Goal: Task Accomplishment & Management: Manage account settings

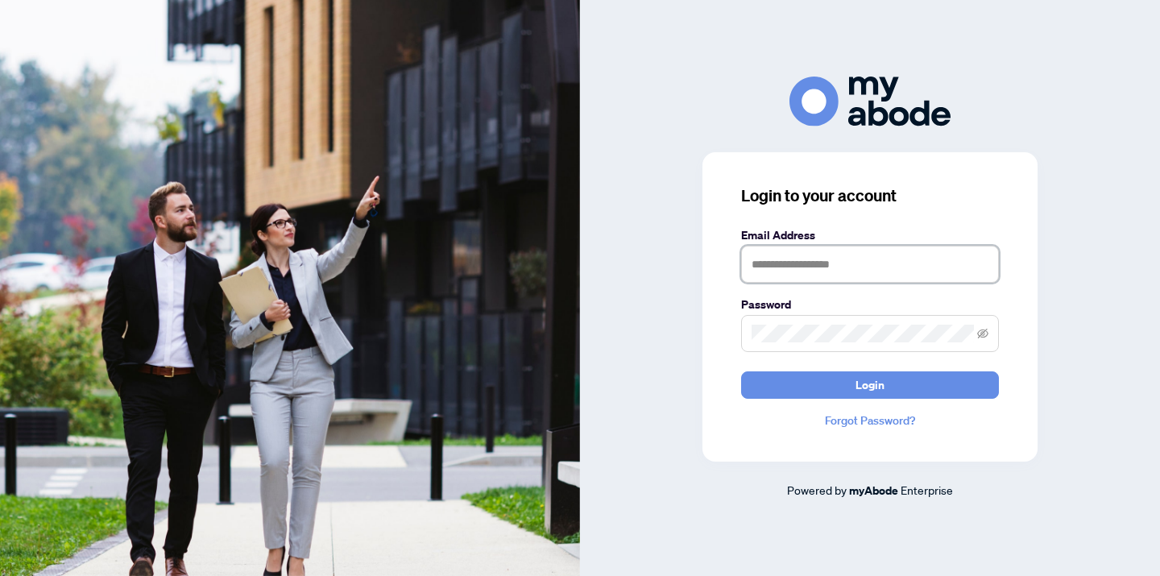
type input "**********"
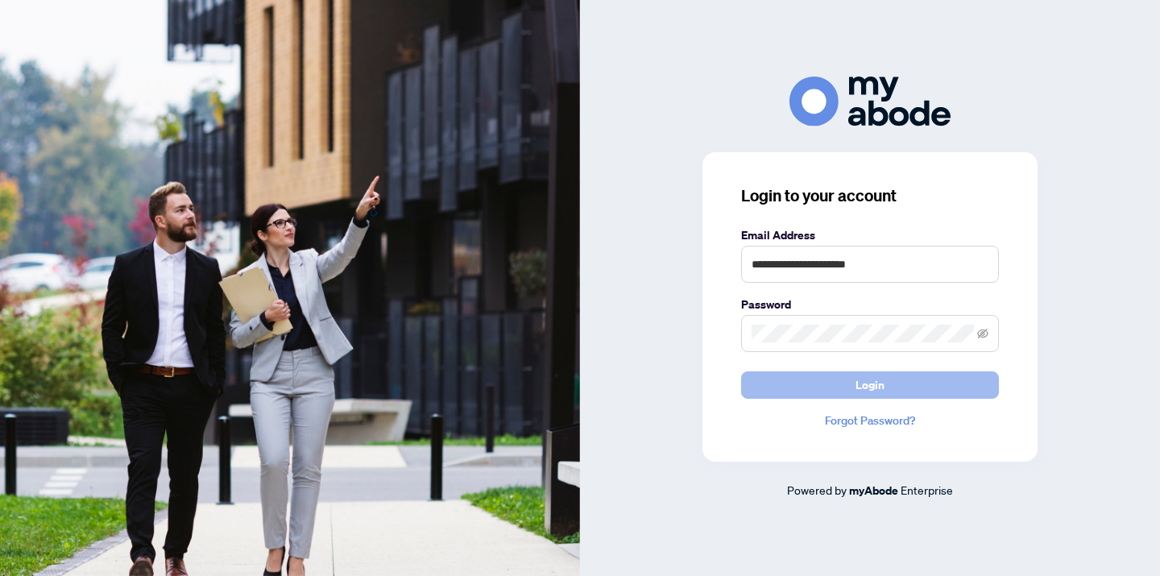
click at [883, 384] on span "Login" at bounding box center [869, 385] width 29 height 26
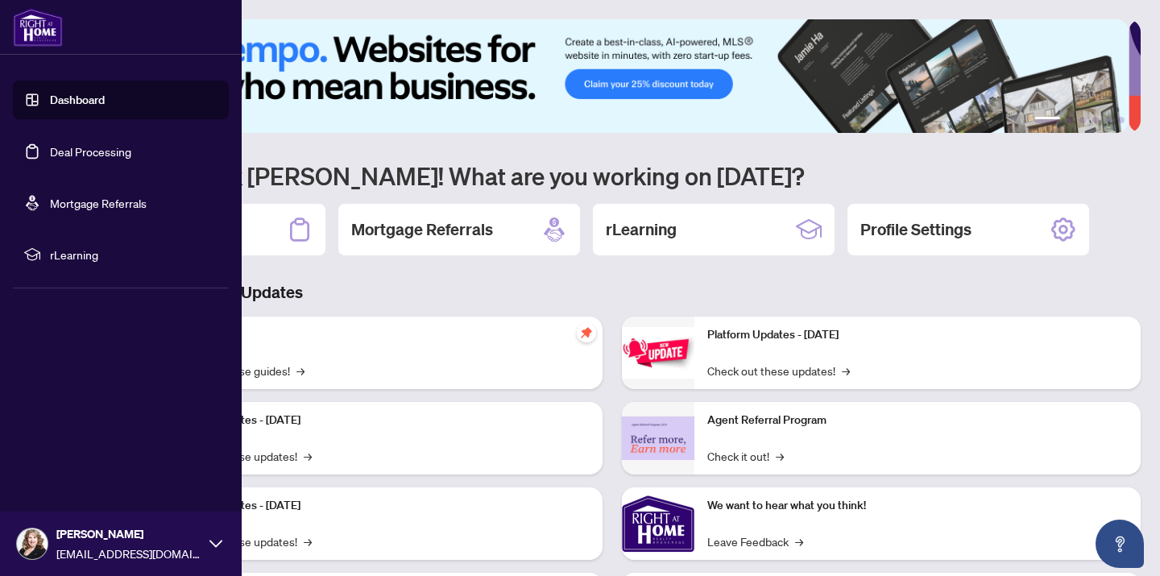
click at [50, 151] on link "Deal Processing" at bounding box center [90, 151] width 81 height 14
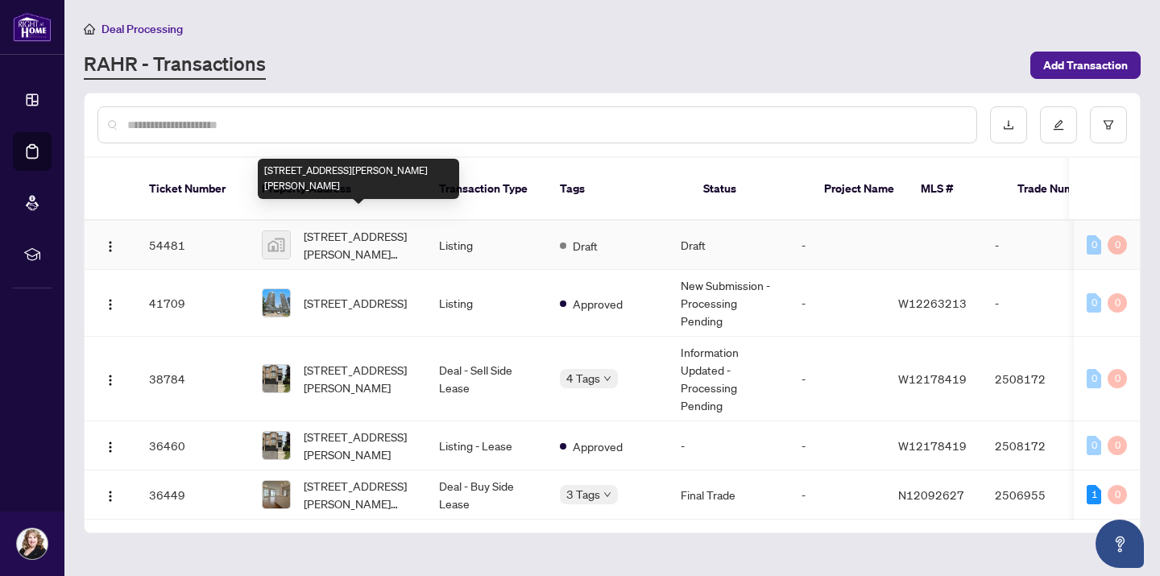
click at [351, 227] on span "[STREET_ADDRESS][PERSON_NAME][PERSON_NAME]" at bounding box center [359, 244] width 110 height 35
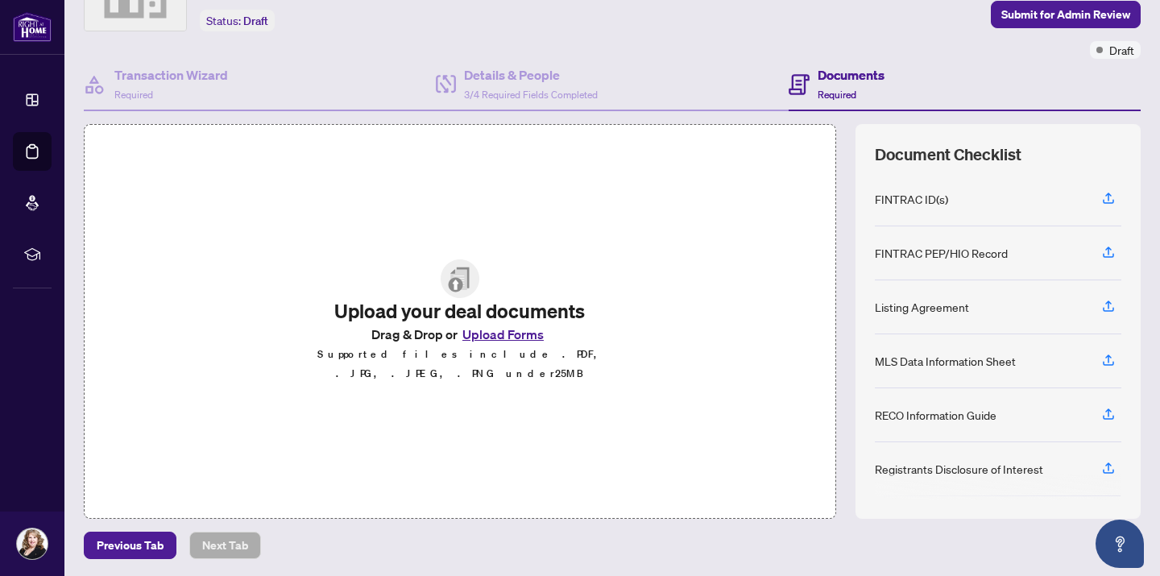
scroll to position [97, 0]
click at [505, 343] on button "Upload Forms" at bounding box center [502, 333] width 91 height 21
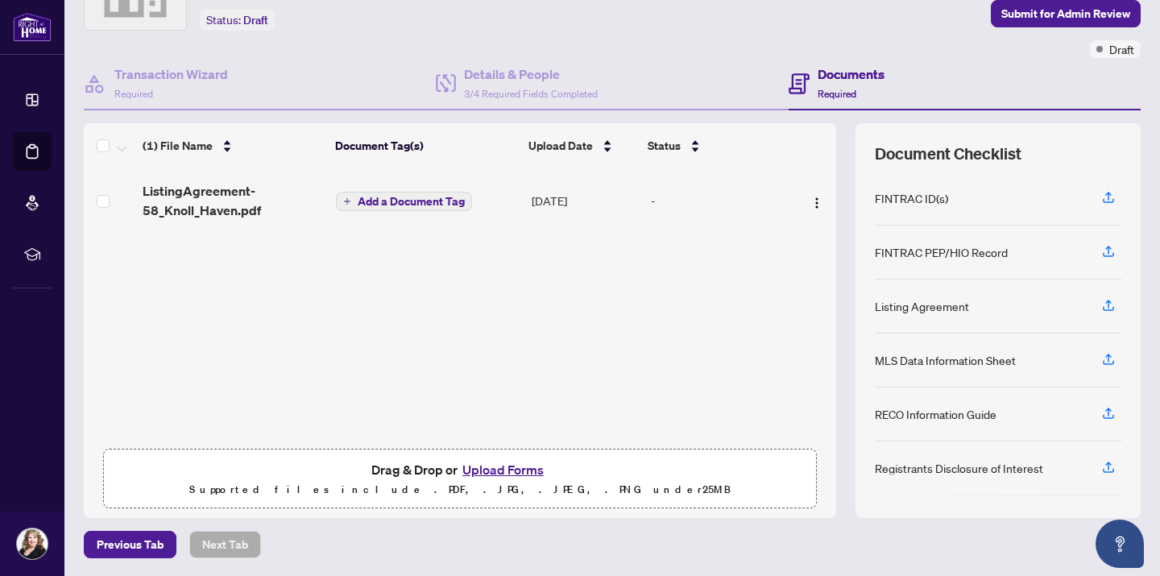
click at [346, 200] on icon "plus" at bounding box center [347, 201] width 8 height 8
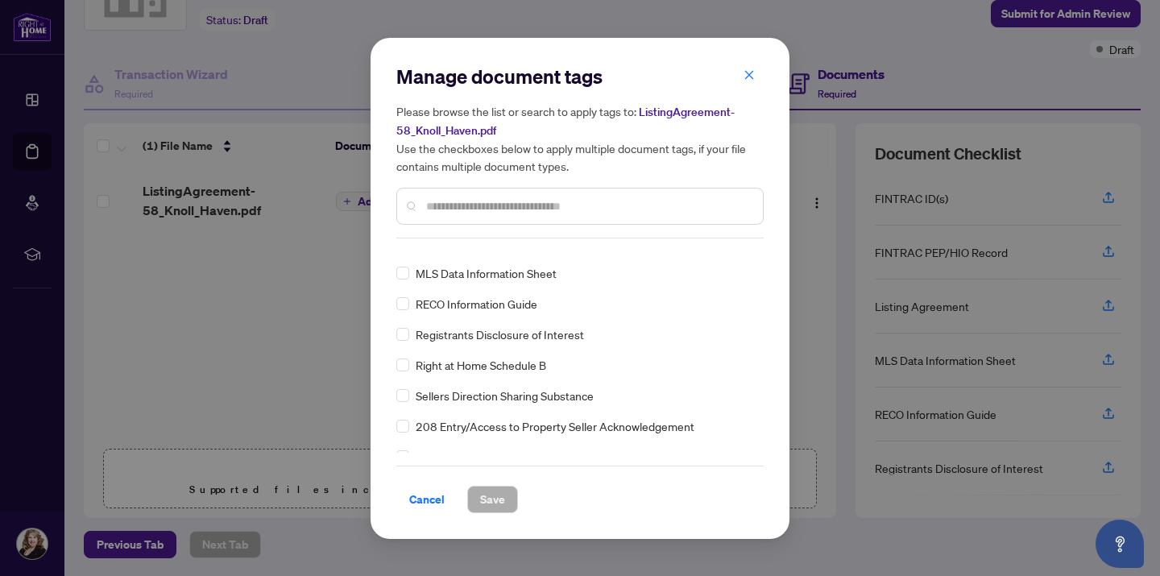
scroll to position [69, 0]
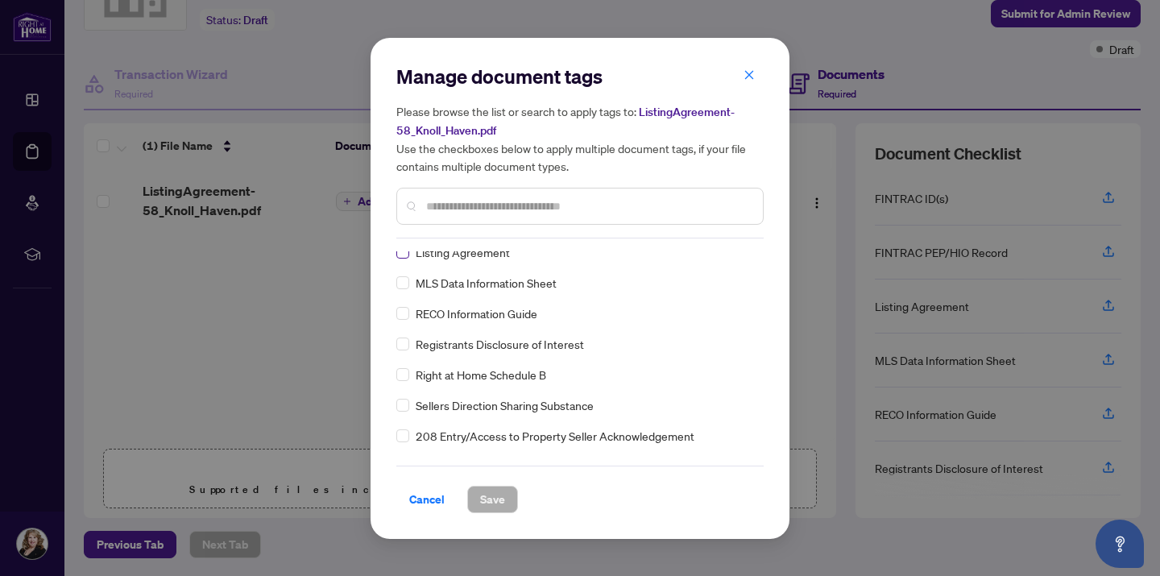
click at [406, 256] on span at bounding box center [402, 252] width 13 height 13
click at [407, 284] on span at bounding box center [402, 282] width 13 height 13
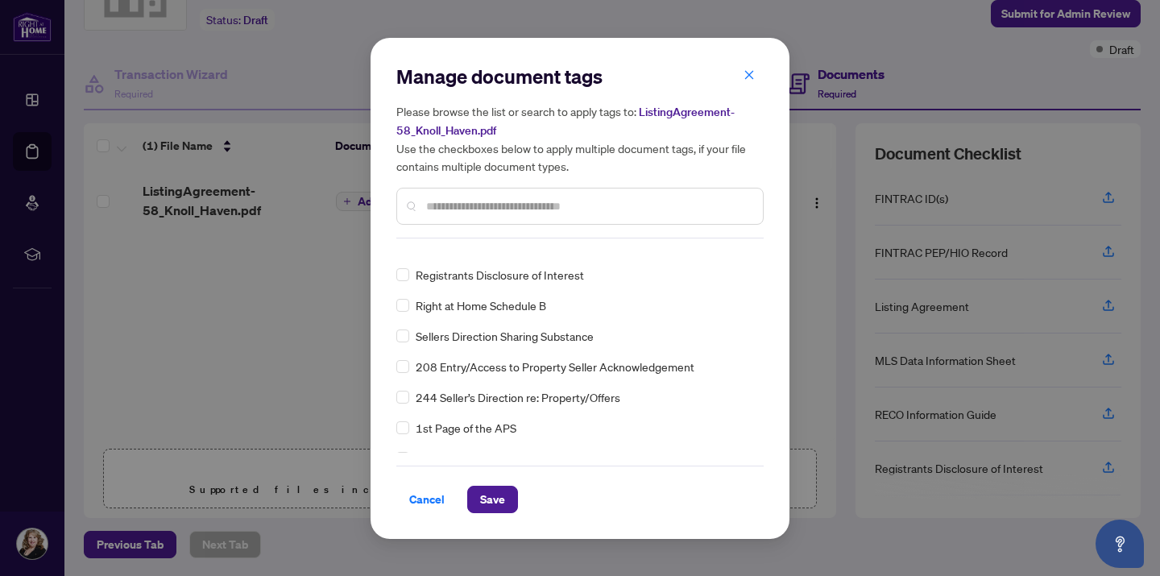
scroll to position [139, 0]
click at [492, 494] on span "Save" at bounding box center [492, 499] width 25 height 26
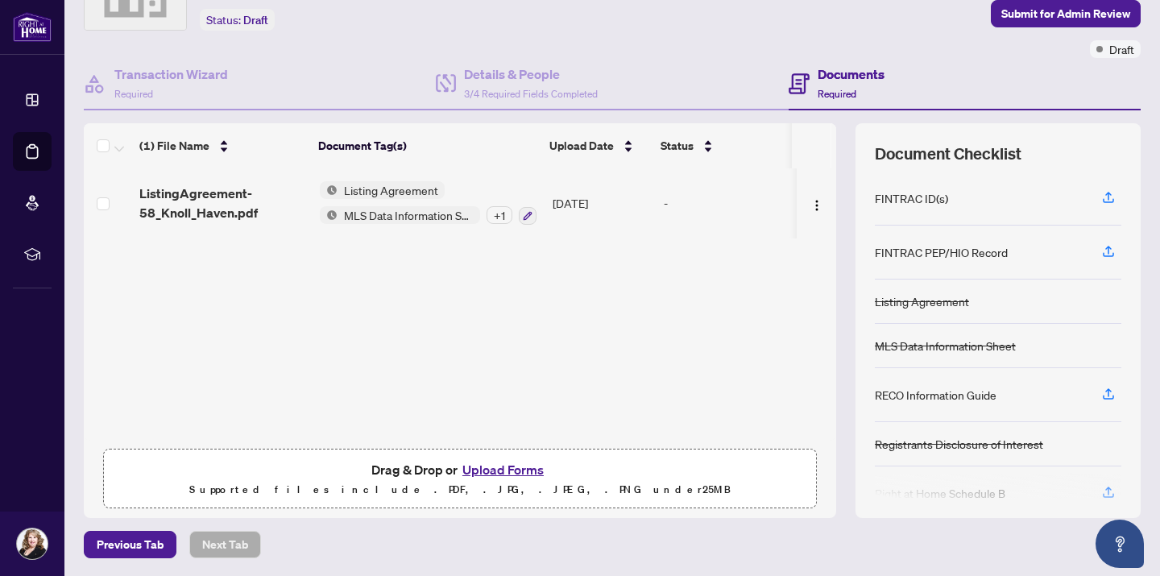
click at [491, 217] on div "+ 1" at bounding box center [499, 215] width 26 height 18
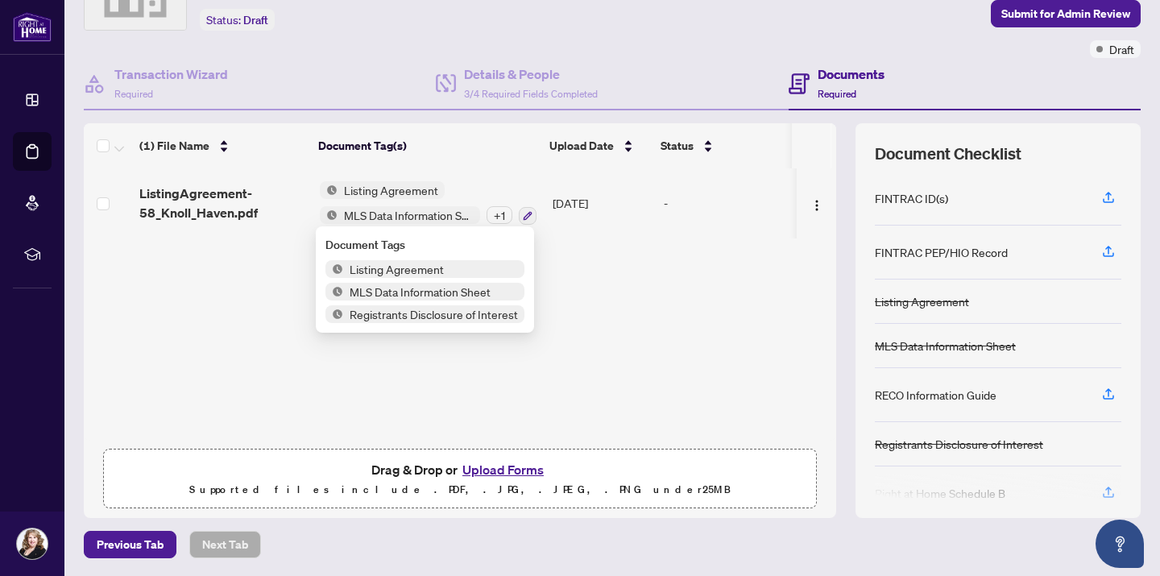
click at [604, 290] on div "ListingAgreement-58_Knoll_Haven.pdf Listing Agreement MLS Data Information Shee…" at bounding box center [460, 304] width 752 height 272
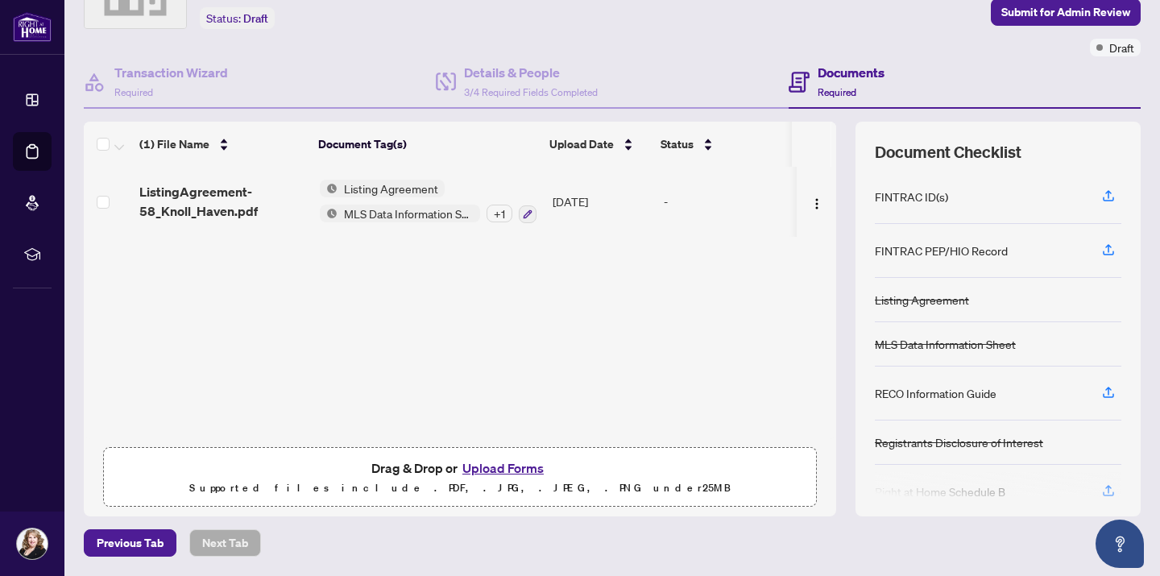
scroll to position [98, 0]
click at [492, 470] on button "Upload Forms" at bounding box center [502, 468] width 91 height 21
click at [487, 472] on button "Upload Forms" at bounding box center [502, 468] width 91 height 21
click at [494, 467] on button "Upload Forms" at bounding box center [502, 468] width 91 height 21
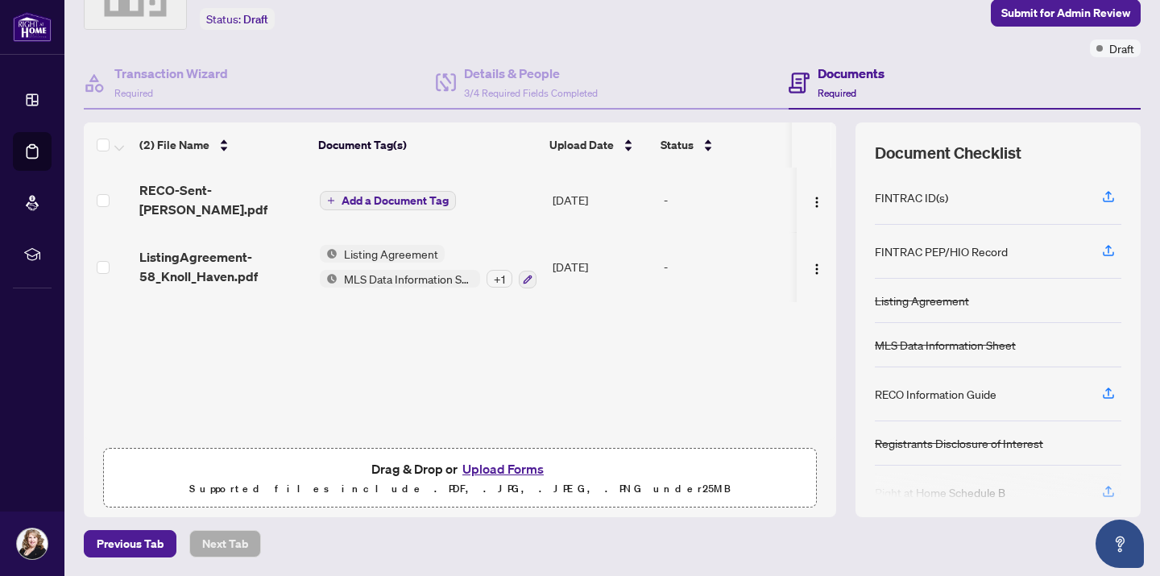
click at [328, 197] on icon "plus" at bounding box center [331, 201] width 8 height 8
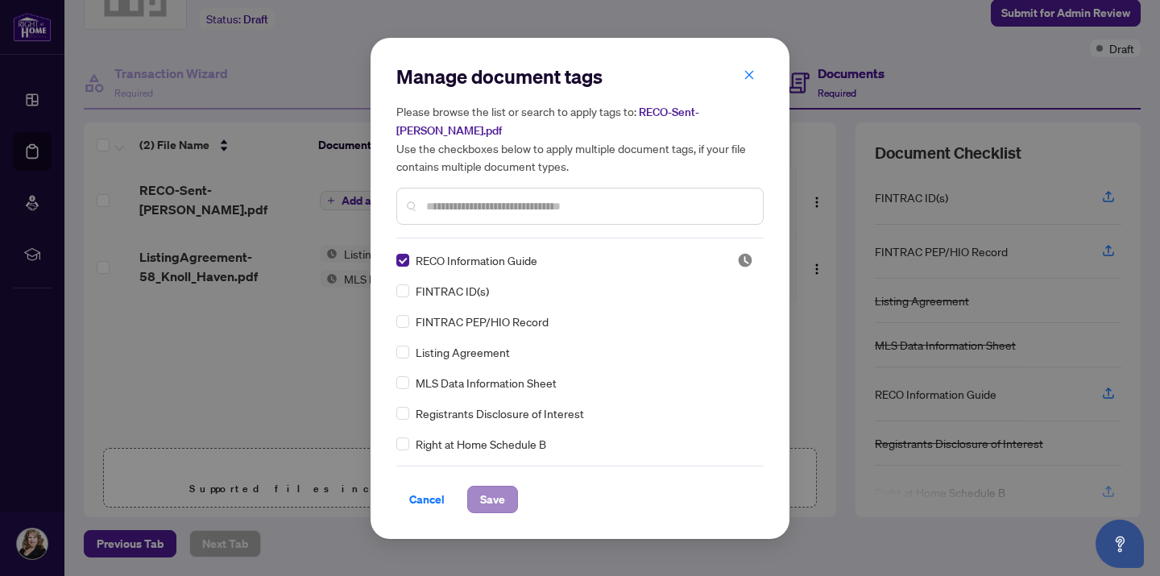
click at [488, 501] on span "Save" at bounding box center [492, 499] width 25 height 26
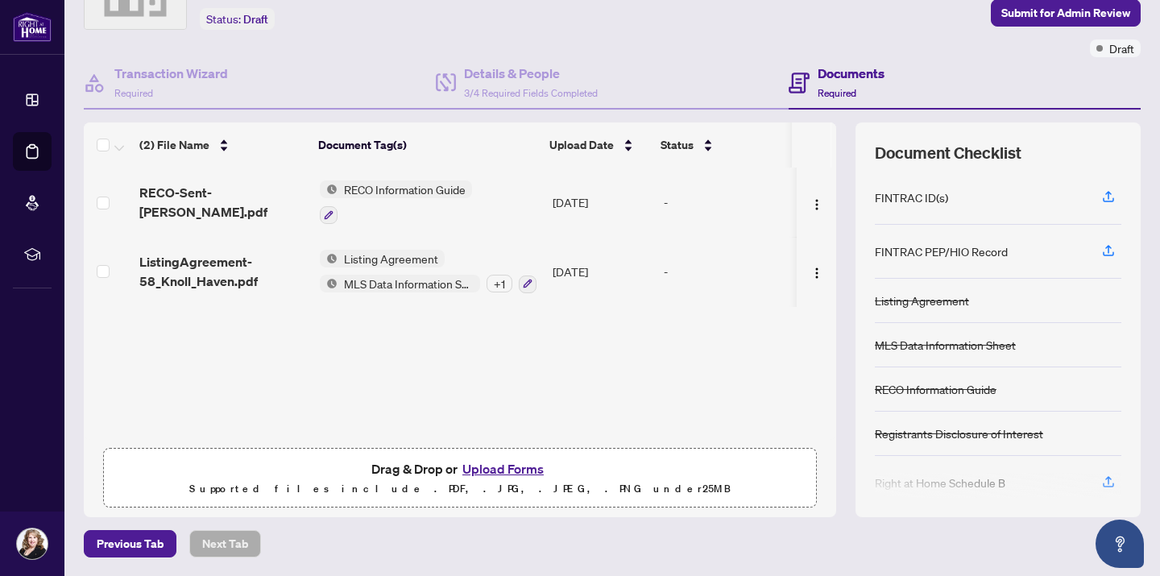
click at [488, 470] on button "Upload Forms" at bounding box center [502, 468] width 91 height 21
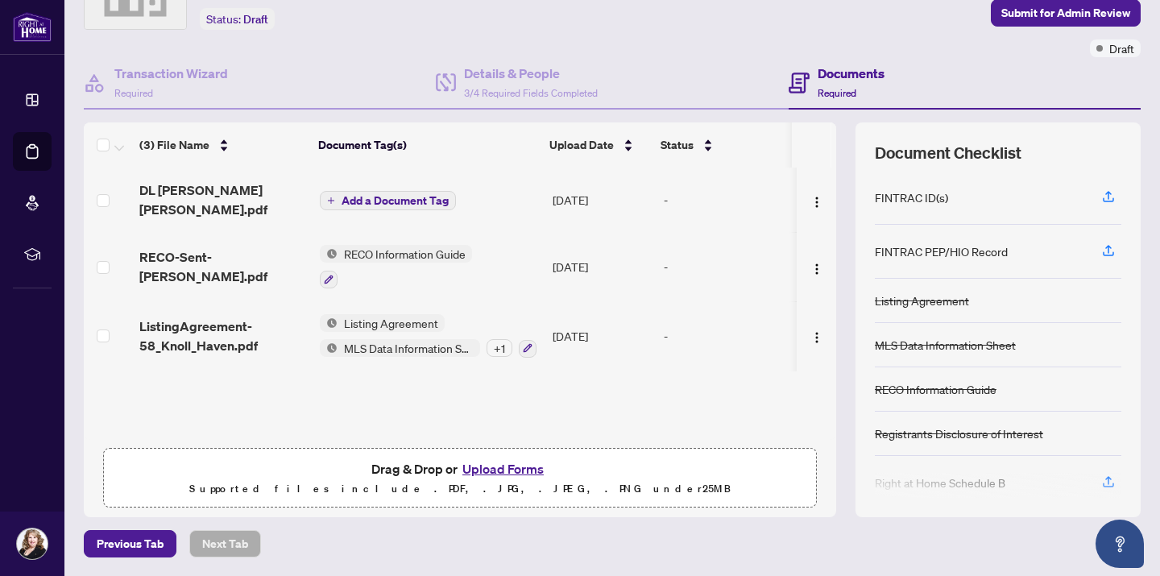
click at [329, 197] on icon "plus" at bounding box center [331, 201] width 8 height 8
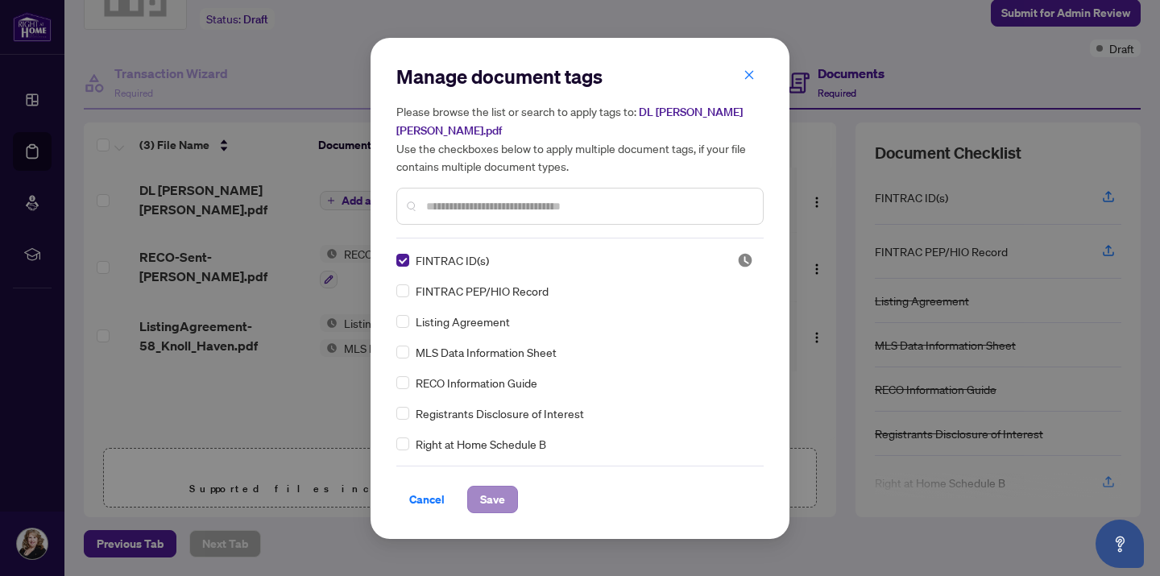
click at [498, 487] on span "Save" at bounding box center [492, 499] width 25 height 26
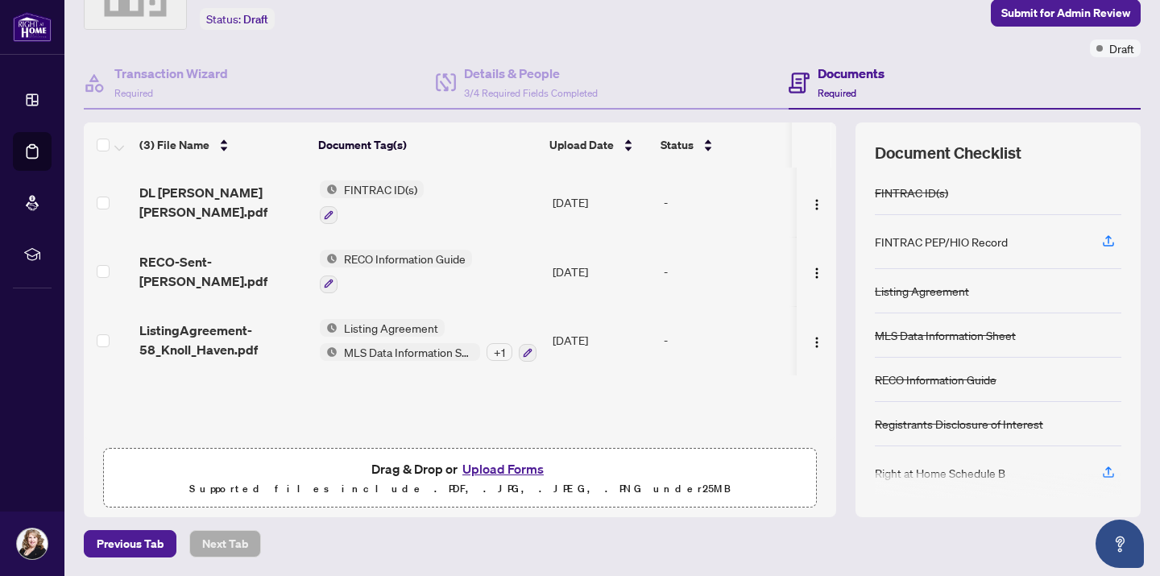
click at [396, 187] on span "FINTRAC ID(s)" at bounding box center [380, 189] width 86 height 18
click at [349, 269] on span "FINTRAC ID(s)" at bounding box center [339, 268] width 86 height 18
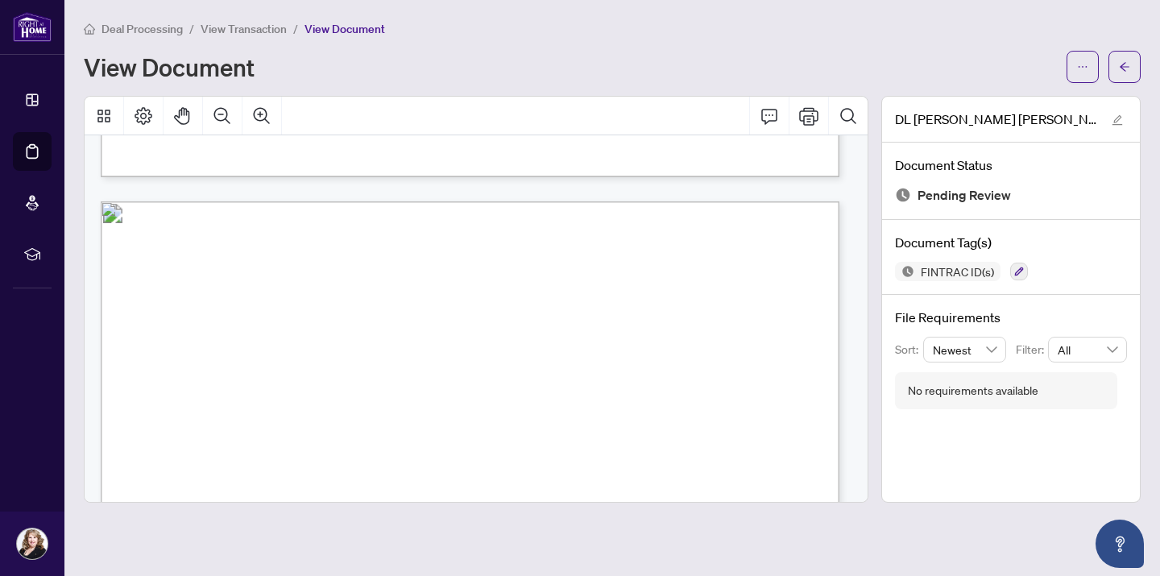
scroll to position [933, 0]
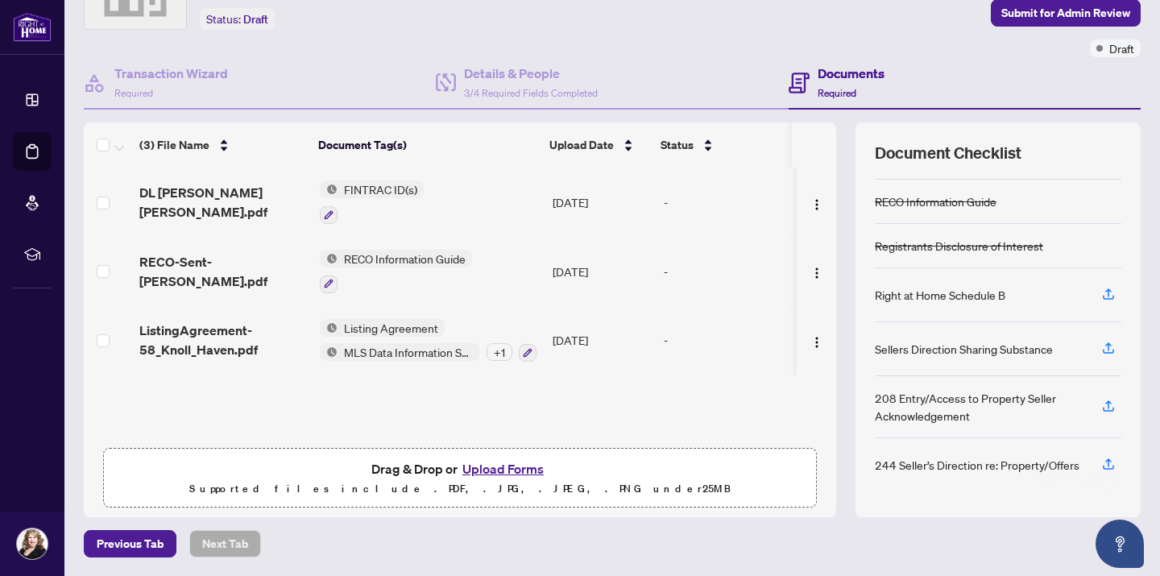
click at [494, 351] on div "+ 1" at bounding box center [499, 352] width 26 height 18
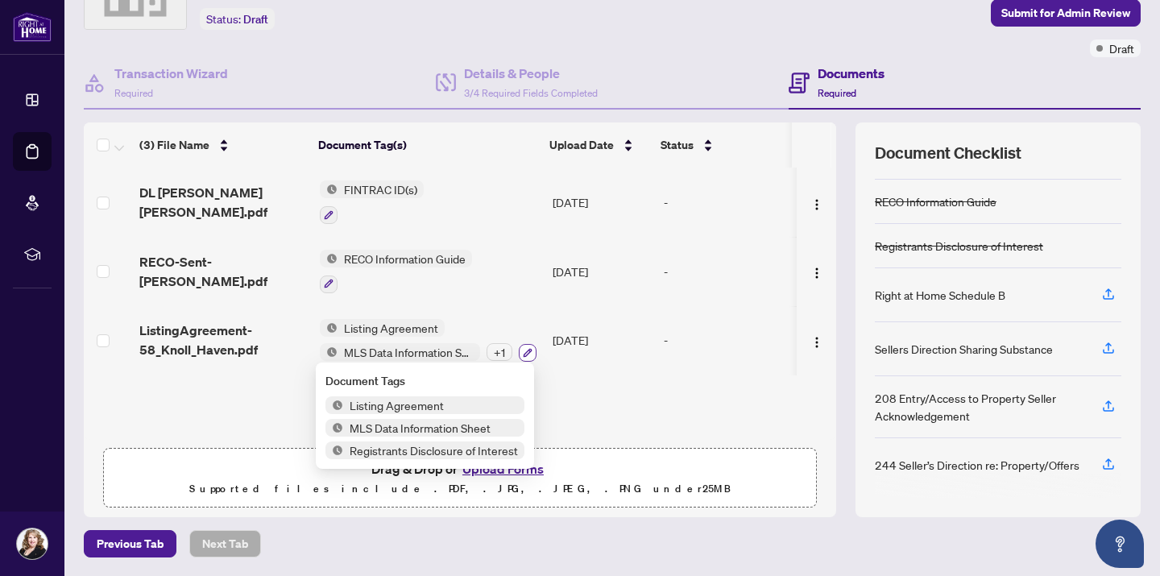
click at [526, 349] on icon "button" at bounding box center [527, 353] width 9 height 9
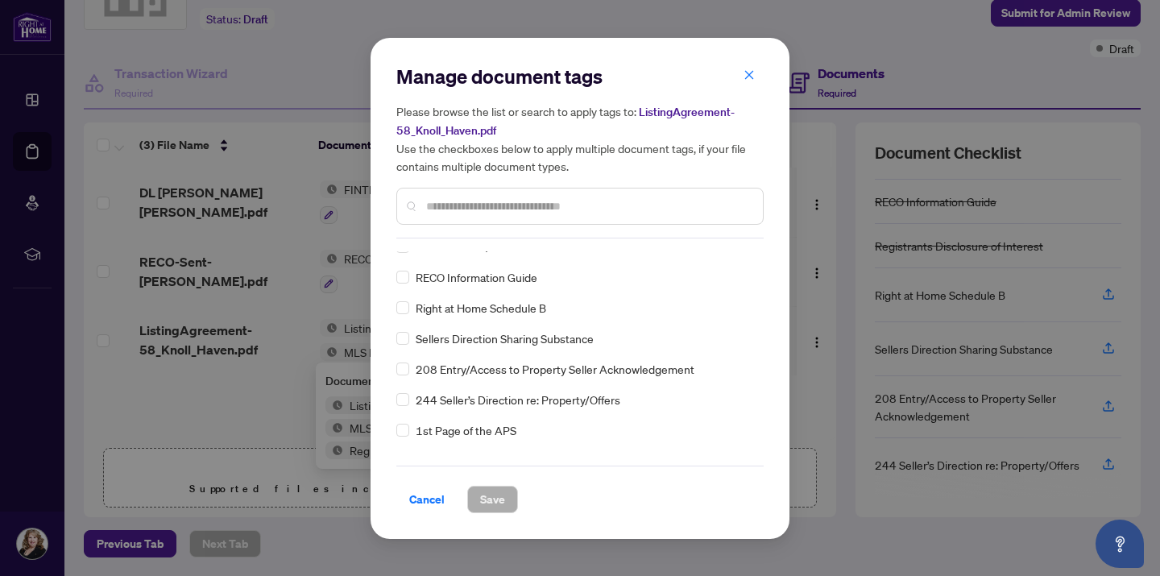
scroll to position [142, 0]
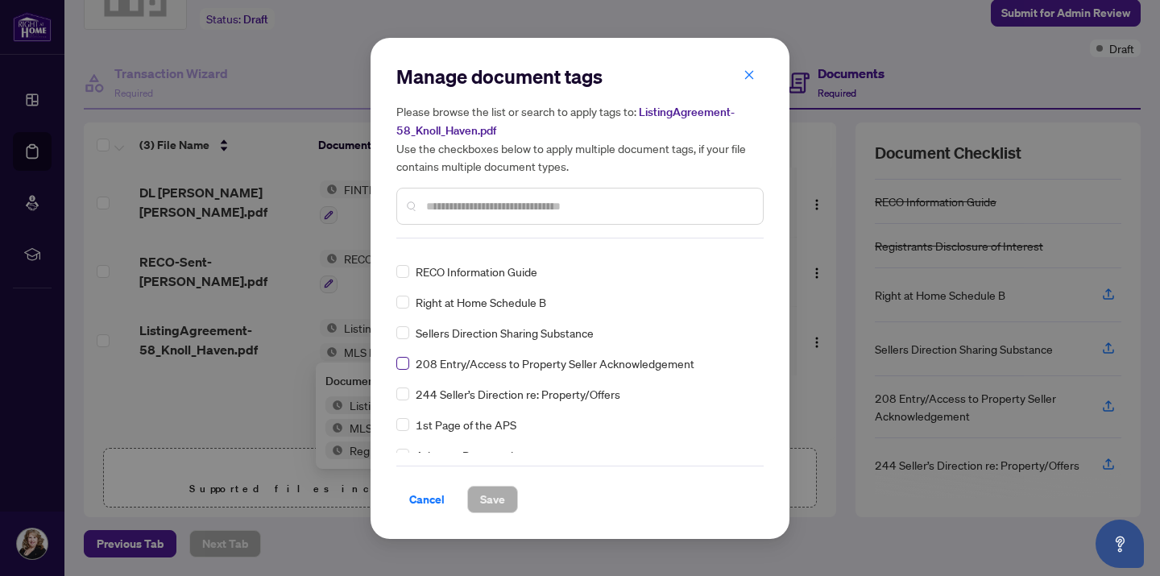
click at [407, 362] on span at bounding box center [402, 363] width 13 height 13
click at [486, 498] on span "Save" at bounding box center [492, 499] width 25 height 26
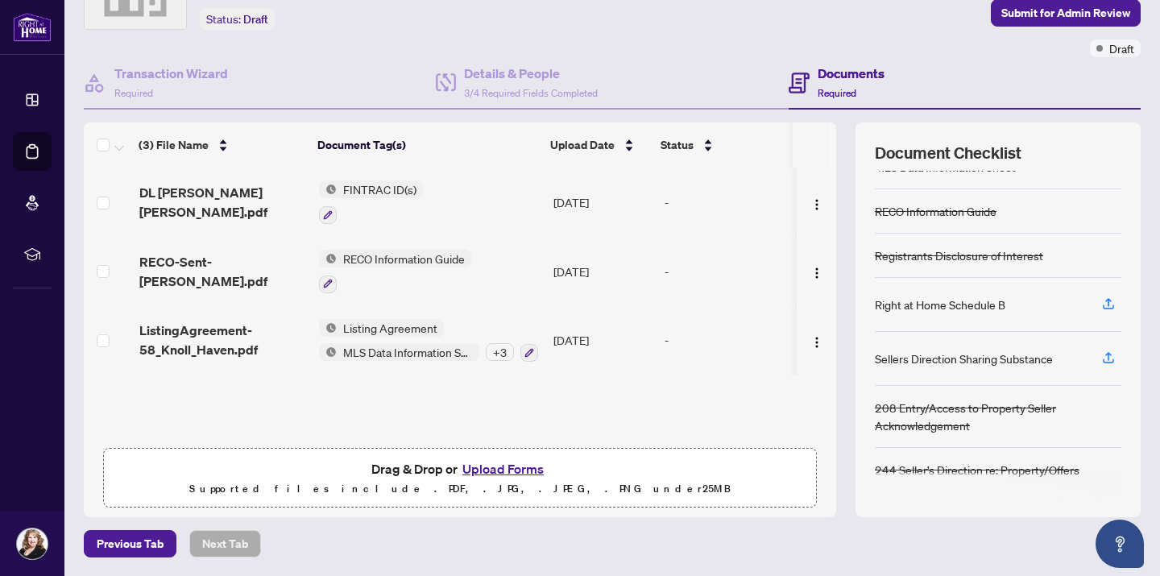
scroll to position [168, 0]
click at [503, 470] on button "Upload Forms" at bounding box center [502, 468] width 91 height 21
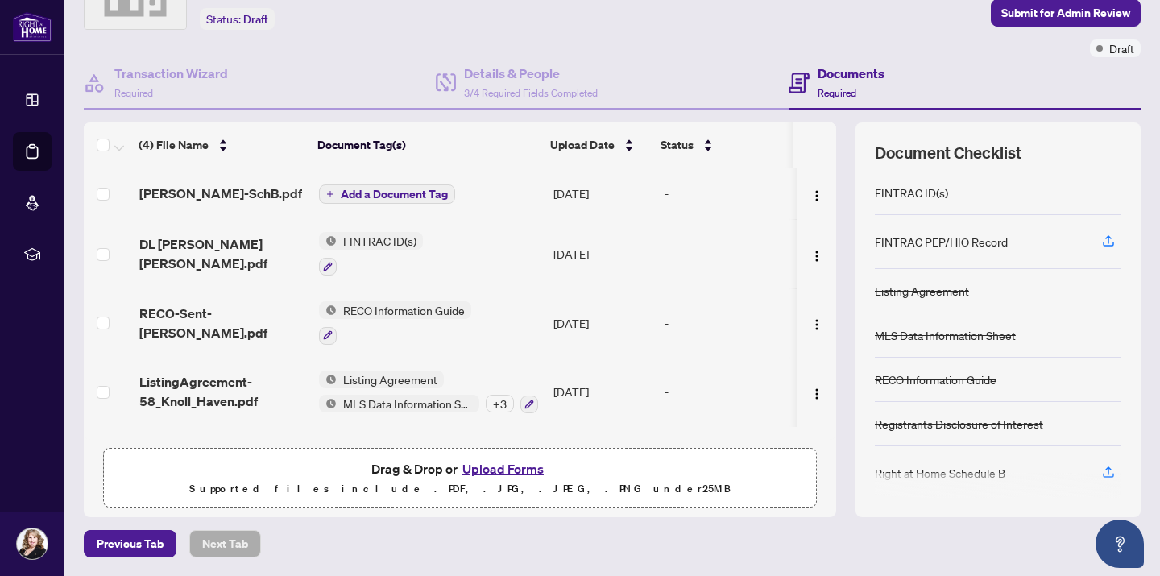
click at [326, 197] on icon "plus" at bounding box center [330, 194] width 8 height 8
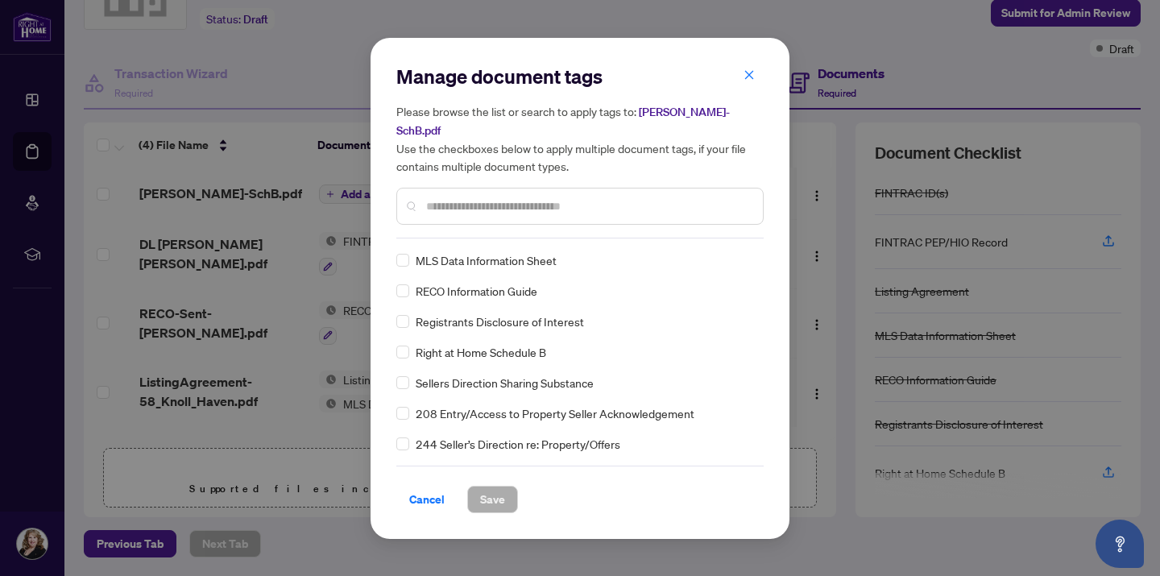
scroll to position [93, 0]
click at [496, 495] on span "Save" at bounding box center [492, 499] width 25 height 26
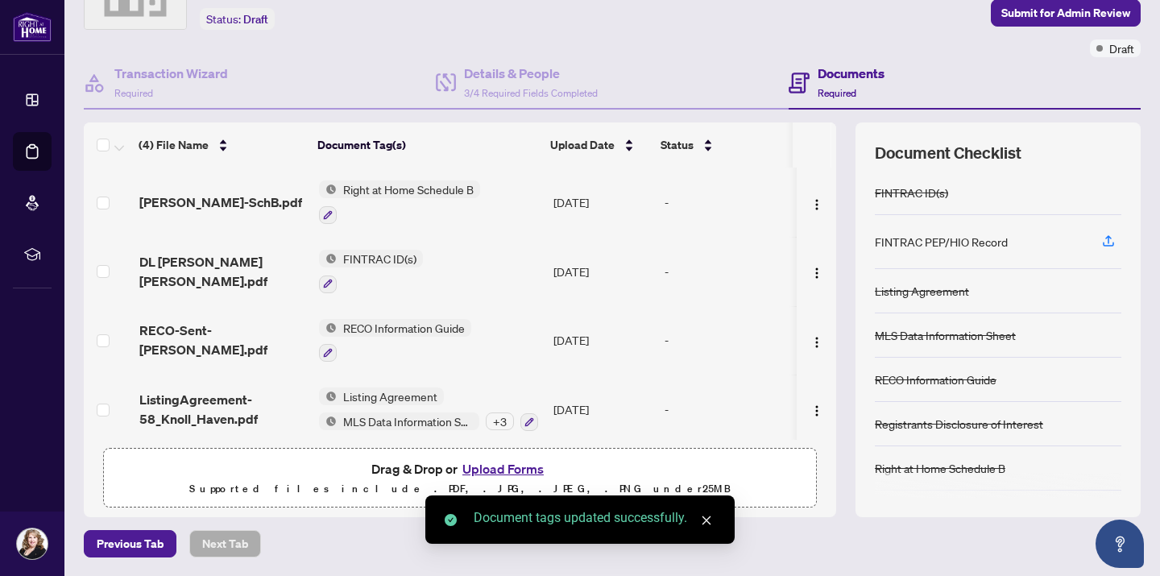
click at [410, 185] on span "Right at Home Schedule B" at bounding box center [408, 189] width 143 height 18
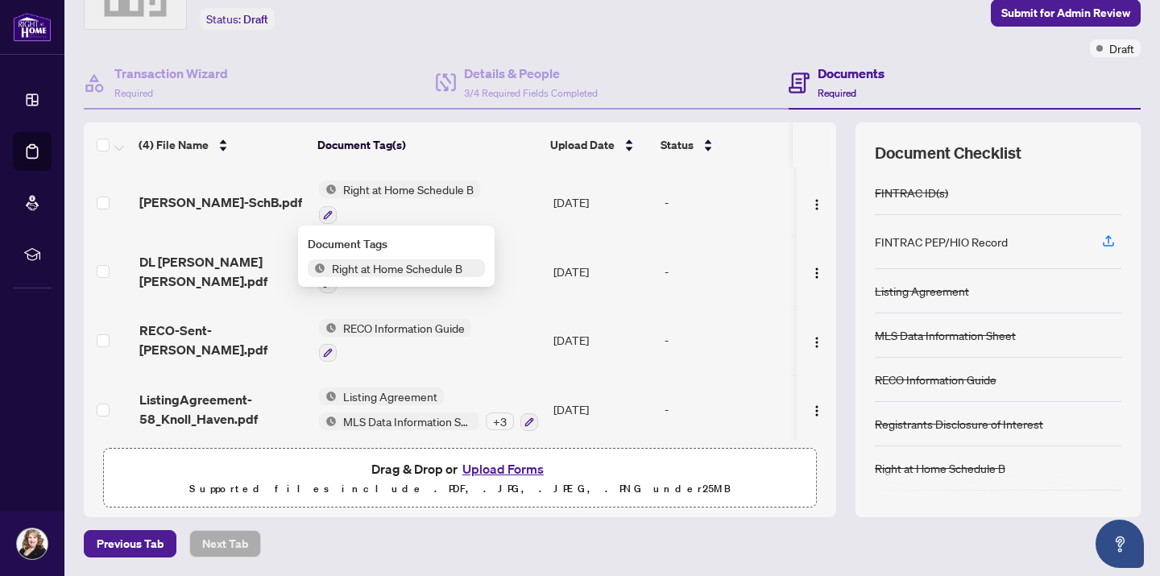
click at [352, 183] on span "Right at Home Schedule B" at bounding box center [408, 189] width 143 height 18
click at [205, 197] on span "[PERSON_NAME]-SchB.pdf" at bounding box center [220, 202] width 163 height 19
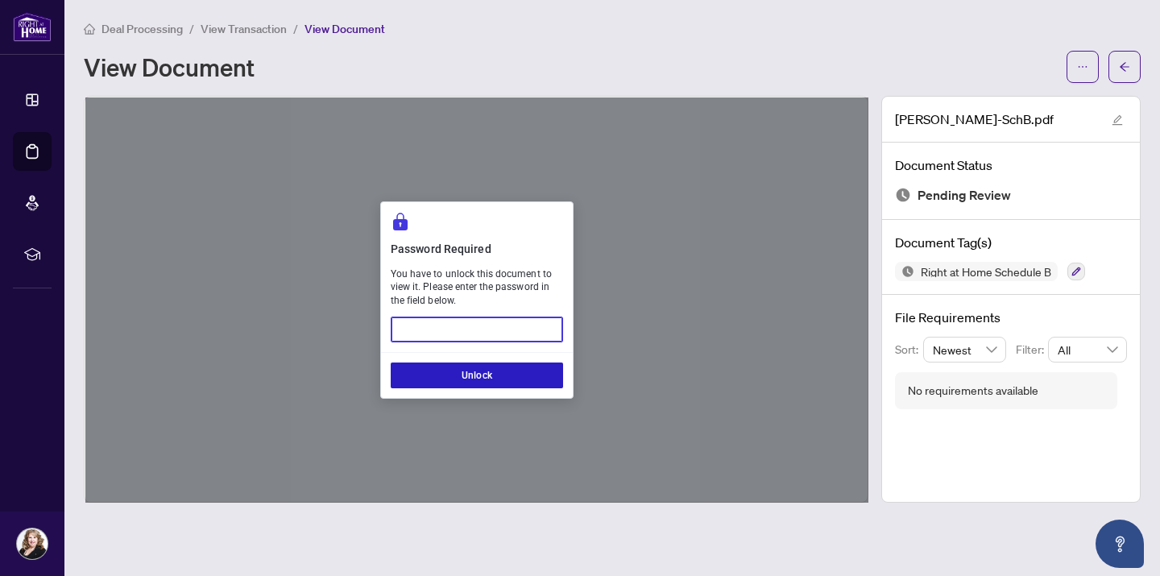
click at [500, 379] on button "Unlock" at bounding box center [477, 375] width 172 height 26
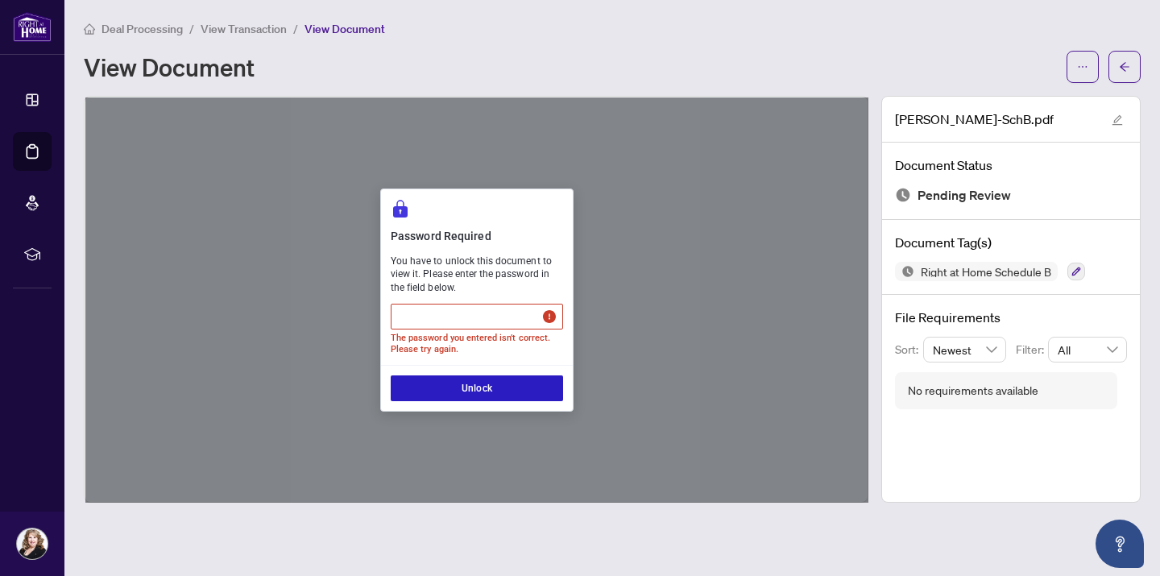
click at [491, 389] on button "Unlock" at bounding box center [477, 388] width 172 height 26
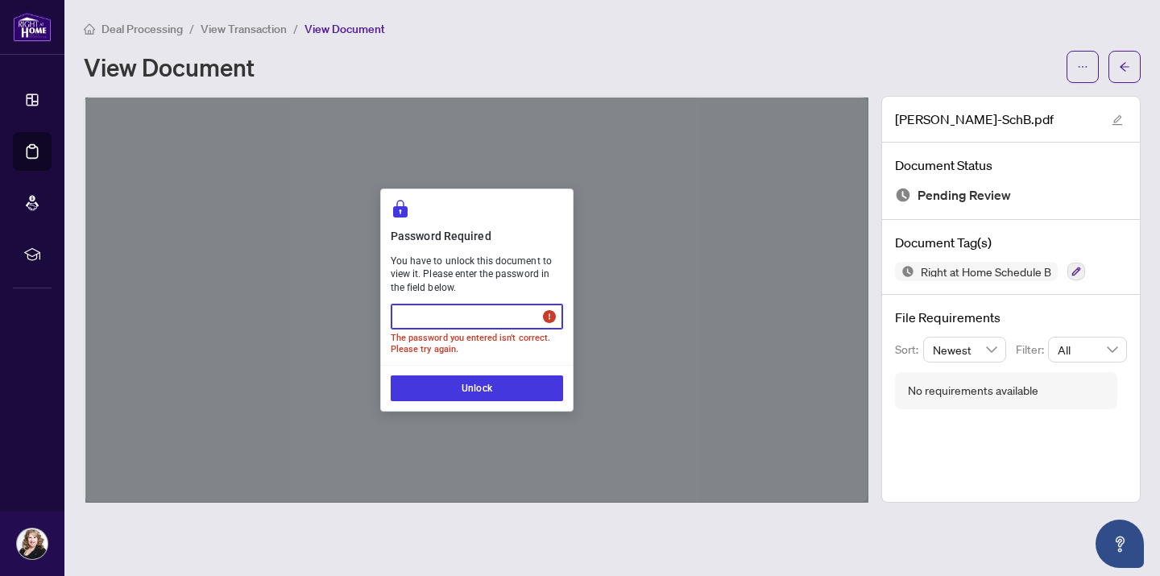
click at [275, 304] on div at bounding box center [476, 299] width 783 height 405
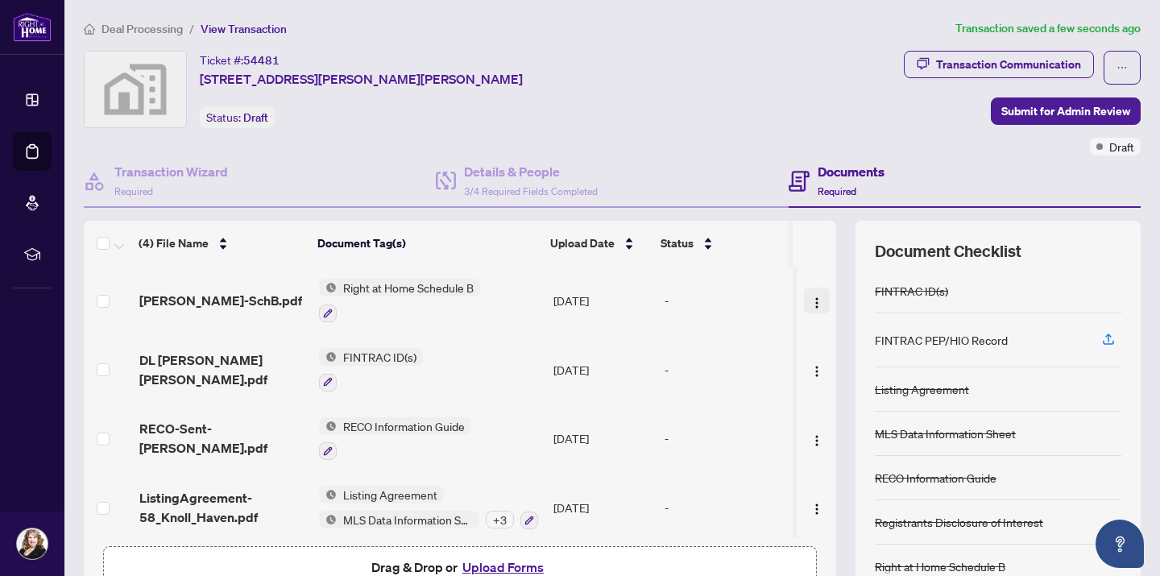
click at [810, 297] on img "button" at bounding box center [816, 302] width 13 height 13
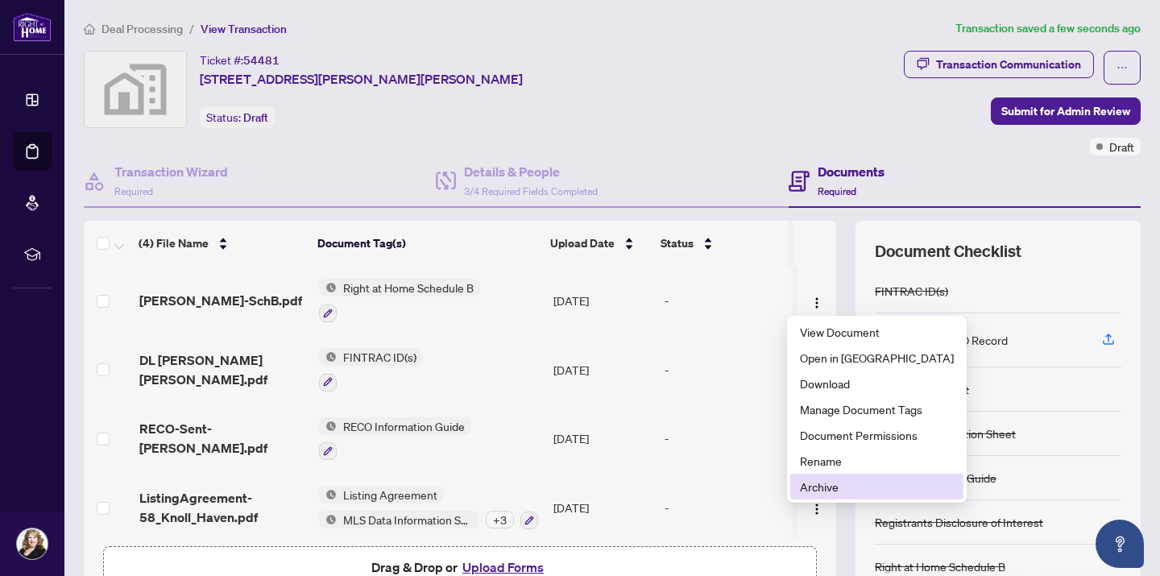
click at [811, 495] on span "Archive" at bounding box center [877, 487] width 154 height 18
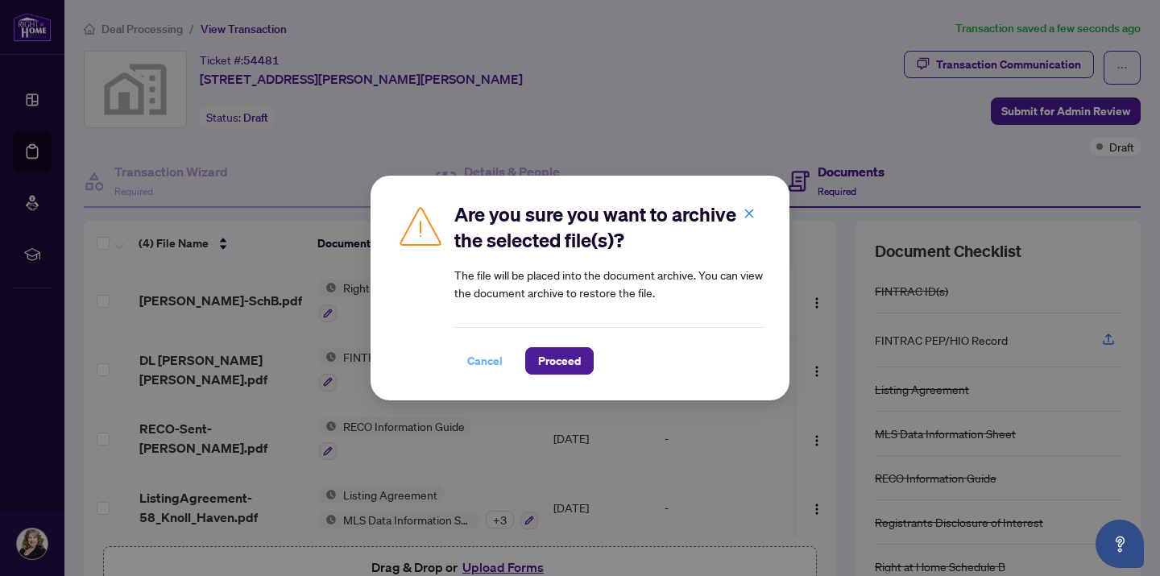
click at [486, 361] on span "Cancel" at bounding box center [484, 361] width 35 height 26
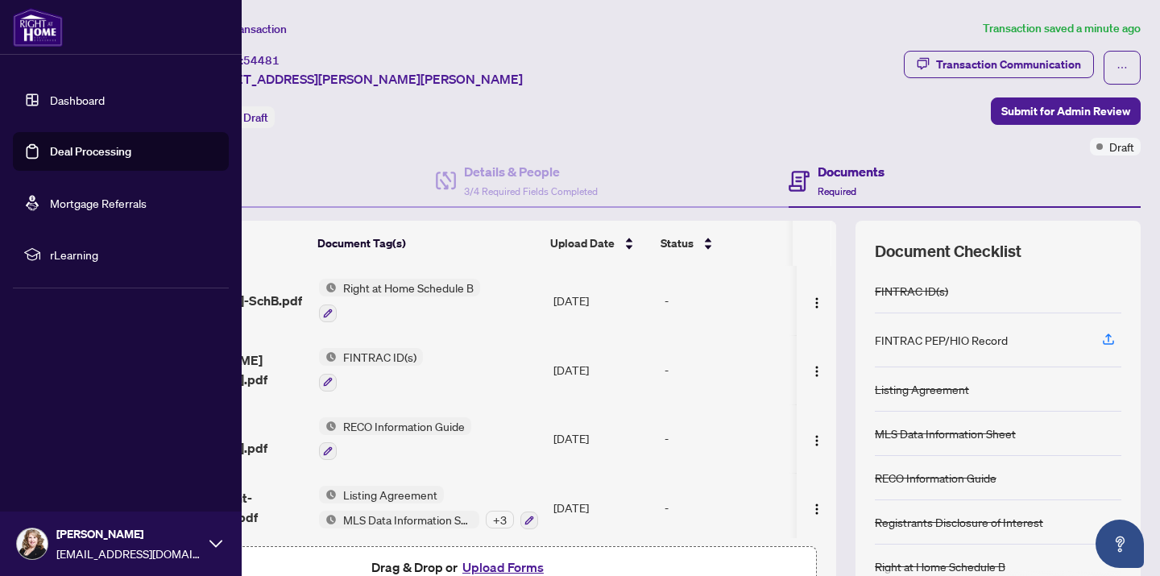
click at [50, 100] on link "Dashboard" at bounding box center [77, 100] width 55 height 14
